Goal: Task Accomplishment & Management: Complete application form

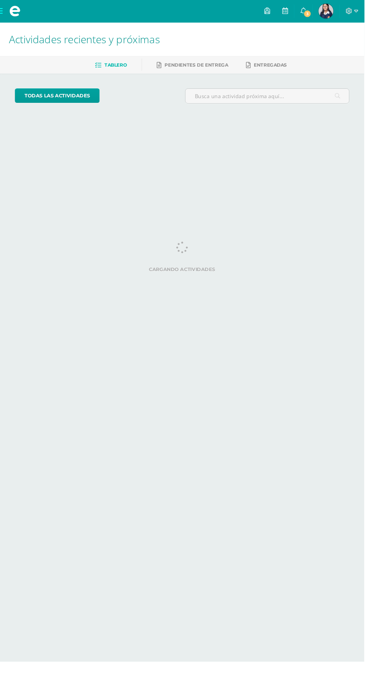
click at [326, 14] on span "3" at bounding box center [322, 14] width 9 height 9
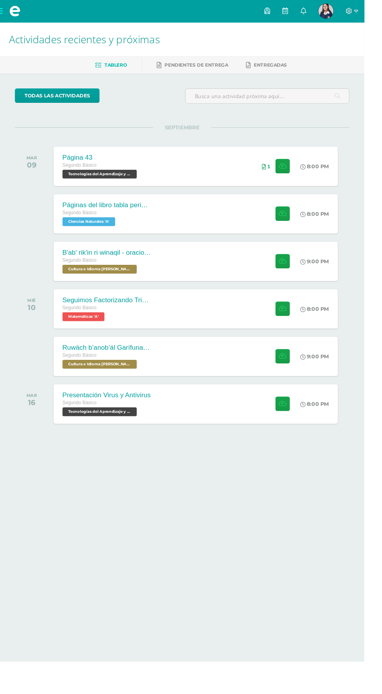
click at [165, 212] on div "Páginas del libro tabla periódica Segundo Básico Ciencias Naturales 'A'" at bounding box center [112, 224] width 112 height 41
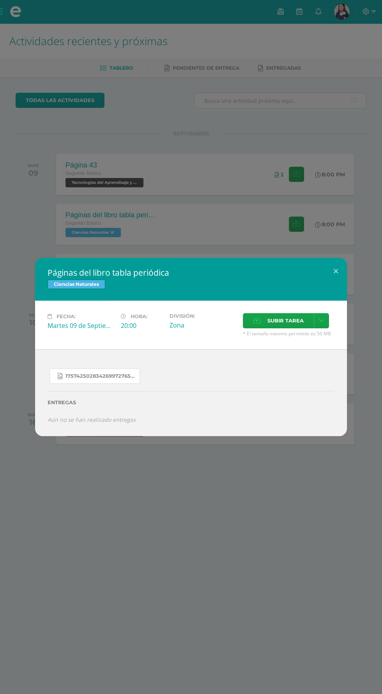
click at [101, 374] on span "17574250283426997276571490175841.jpg" at bounding box center [100, 376] width 70 height 6
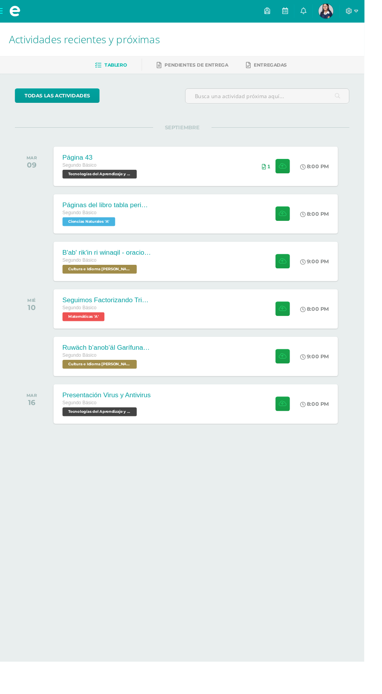
click at [227, 227] on div "Páginas del libro tabla periódica Segundo Básico Ciencias Naturales 'A' 8:00 PM…" at bounding box center [205, 224] width 298 height 41
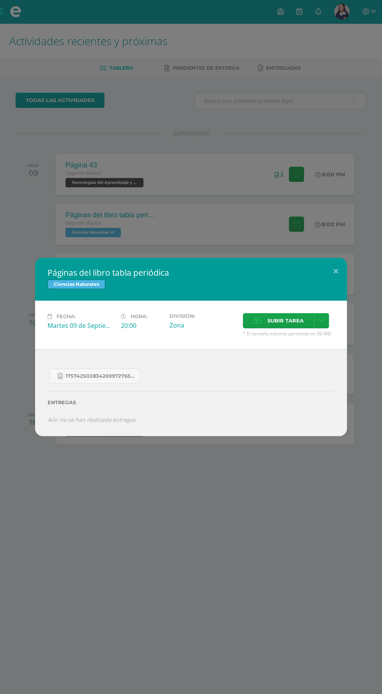
click at [265, 313] on label "Subir tarea" at bounding box center [278, 320] width 71 height 15
click at [0, 0] on input "Subir tarea" at bounding box center [0, 0] width 0 height 0
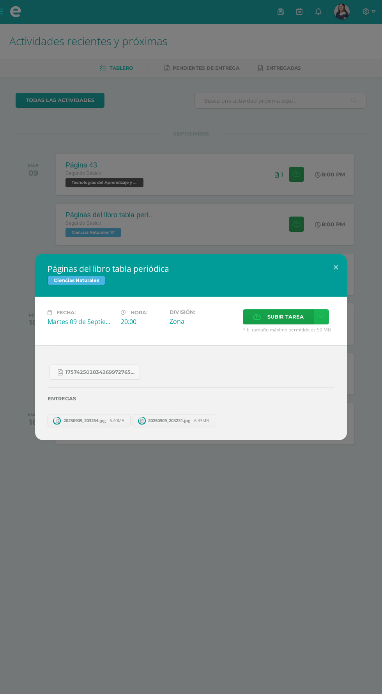
click at [321, 317] on icon at bounding box center [321, 316] width 6 height 7
click at [299, 398] on label "Entregas" at bounding box center [191, 399] width 287 height 6
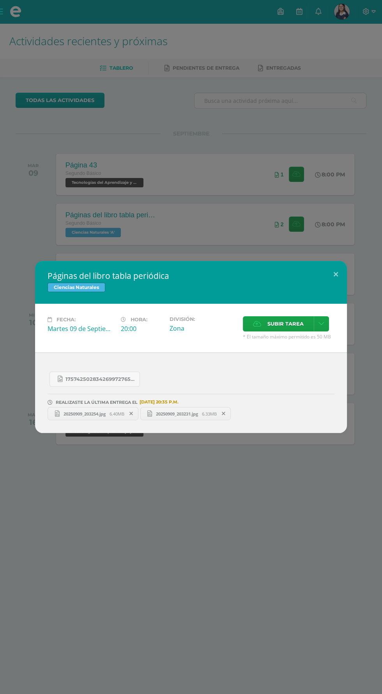
click at [282, 322] on span "Subir tarea" at bounding box center [285, 324] width 36 height 14
click at [0, 0] on input "Subir tarea" at bounding box center [0, 0] width 0 height 0
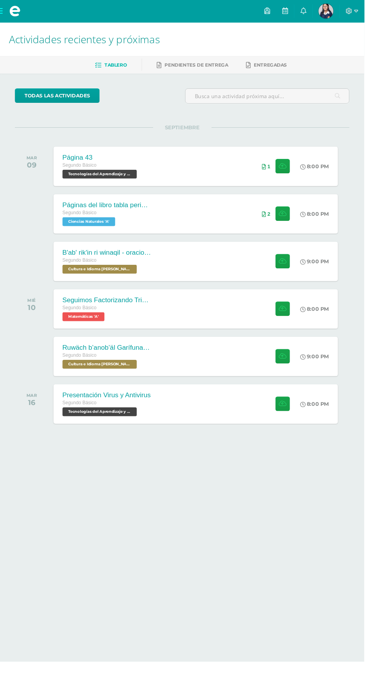
click at [218, 215] on div "Páginas del libro tabla periódica Segundo Básico Ciencias Naturales 'A' 8:00 PM…" at bounding box center [205, 224] width 298 height 41
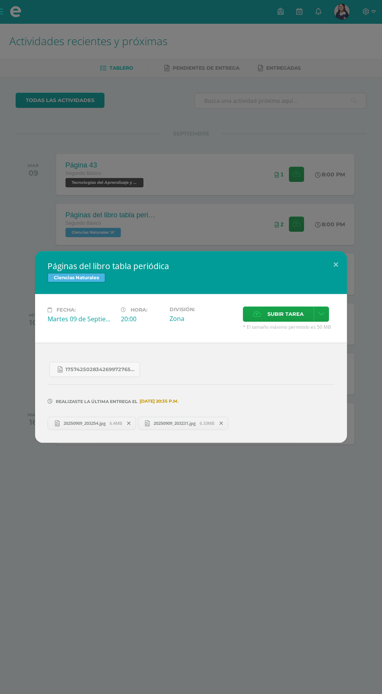
click at [289, 318] on span "Subir tarea" at bounding box center [285, 314] width 36 height 14
click at [0, 0] on input "Subir tarea" at bounding box center [0, 0] width 0 height 0
click at [289, 314] on span "Subir tarea" at bounding box center [285, 314] width 36 height 14
click at [0, 0] on input "Subir tarea" at bounding box center [0, 0] width 0 height 0
click at [289, 311] on span "Subir tarea" at bounding box center [285, 314] width 36 height 14
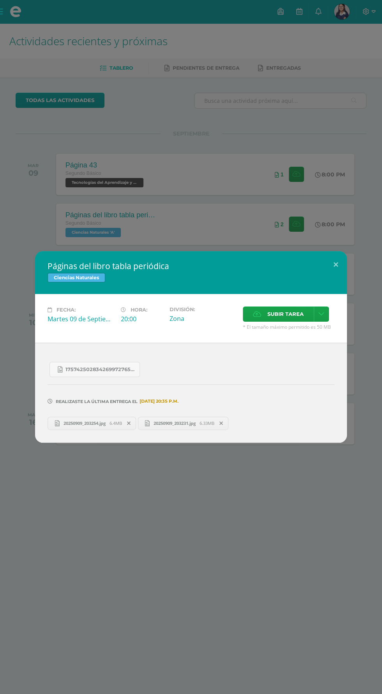
click at [0, 0] on input "Subir tarea" at bounding box center [0, 0] width 0 height 0
click at [291, 311] on span "Subir tarea" at bounding box center [285, 314] width 36 height 14
click at [0, 0] on input "Subir tarea" at bounding box center [0, 0] width 0 height 0
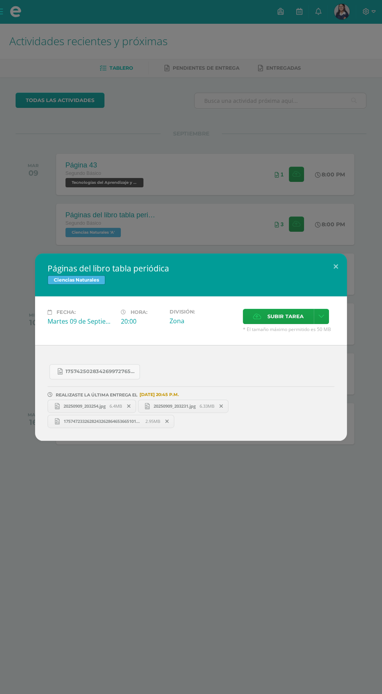
click at [277, 317] on span "Subir tarea" at bounding box center [285, 316] width 36 height 14
click at [0, 0] on input "Subir tarea" at bounding box center [0, 0] width 0 height 0
click at [186, 622] on div "Páginas del libro tabla periódica Ciencias Naturales Fecha: [DATE] Hora: 20:00 …" at bounding box center [191, 347] width 382 height 694
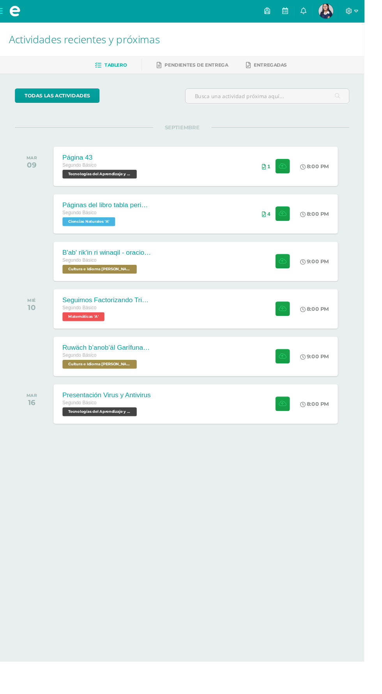
click at [173, 283] on div "B'ab' rik'in ri winaqil - oraciones con las personas Segundo Básico Cultura e I…" at bounding box center [205, 274] width 298 height 41
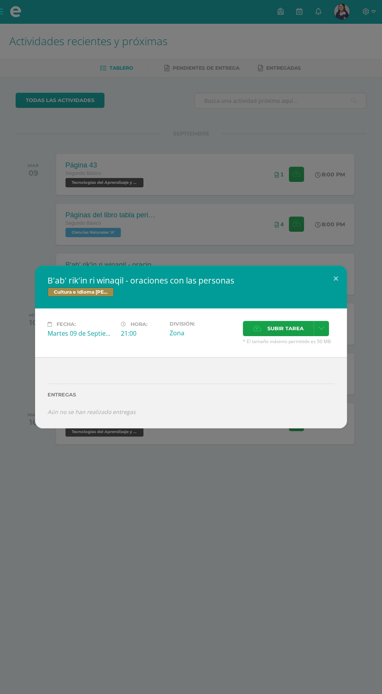
click at [376, 457] on div "B'ab' rik'in ri winaqil - oraciones con las personas Cultura e Idioma Maya Garí…" at bounding box center [191, 347] width 382 height 694
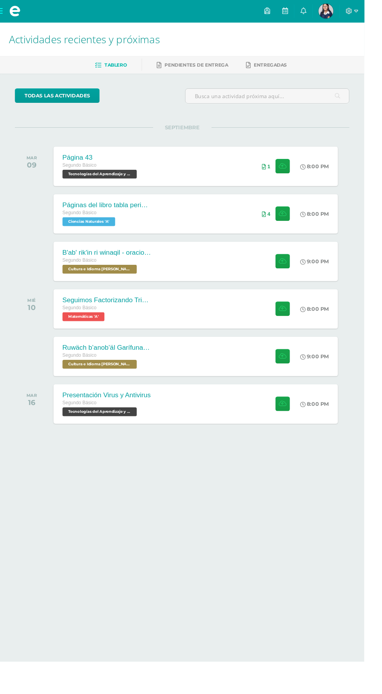
click at [240, 292] on div "B'ab' rik'in ri winaqil - oraciones con las personas Segundo Básico Cultura e I…" at bounding box center [205, 274] width 298 height 41
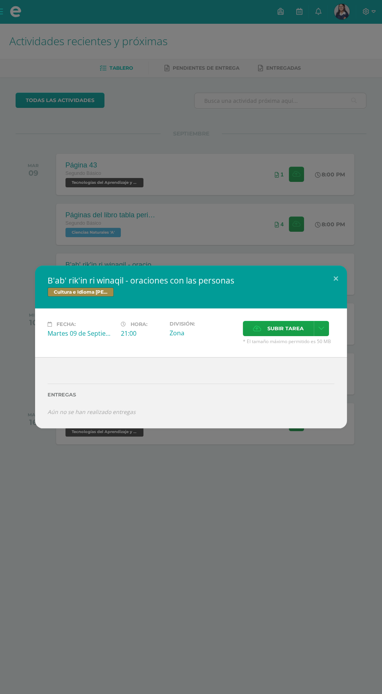
click at [291, 333] on span "Subir tarea" at bounding box center [285, 328] width 36 height 14
click at [0, 0] on input "Subir tarea" at bounding box center [0, 0] width 0 height 0
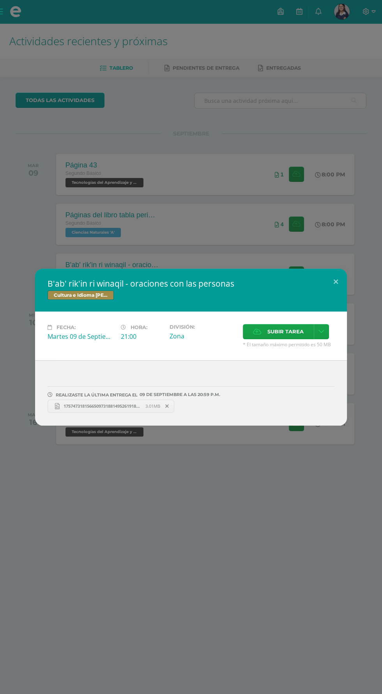
click at [302, 532] on div "B'ab' rik'in ri winaqil - oraciones con las personas Cultura e Idioma Maya Garí…" at bounding box center [191, 347] width 382 height 694
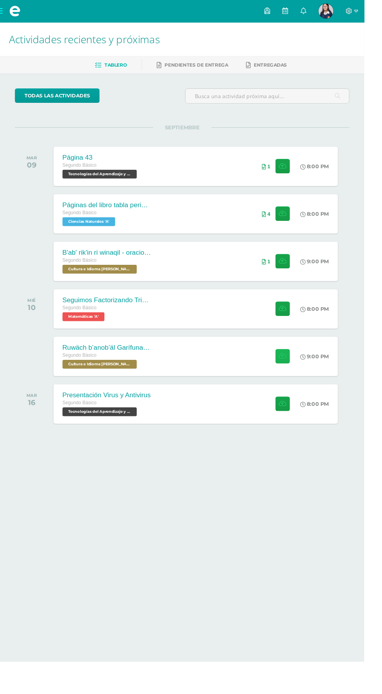
click at [290, 372] on button at bounding box center [296, 373] width 15 height 15
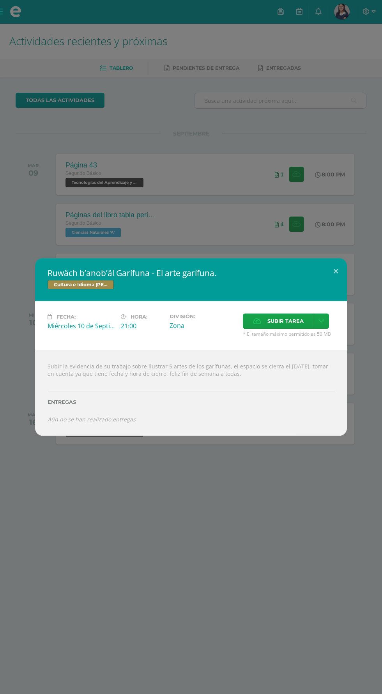
click at [285, 319] on span "Subir tarea" at bounding box center [285, 321] width 36 height 14
click at [0, 0] on input "Subir tarea" at bounding box center [0, 0] width 0 height 0
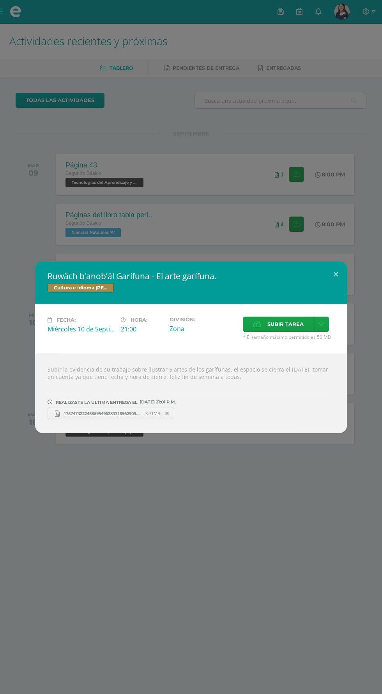
click at [253, 148] on div "Ruwäch b’anob’äl Garífuna - El arte garífuna. Cultura e Idioma Maya Garífuna o …" at bounding box center [191, 347] width 382 height 694
